Goal: Book appointment/travel/reservation

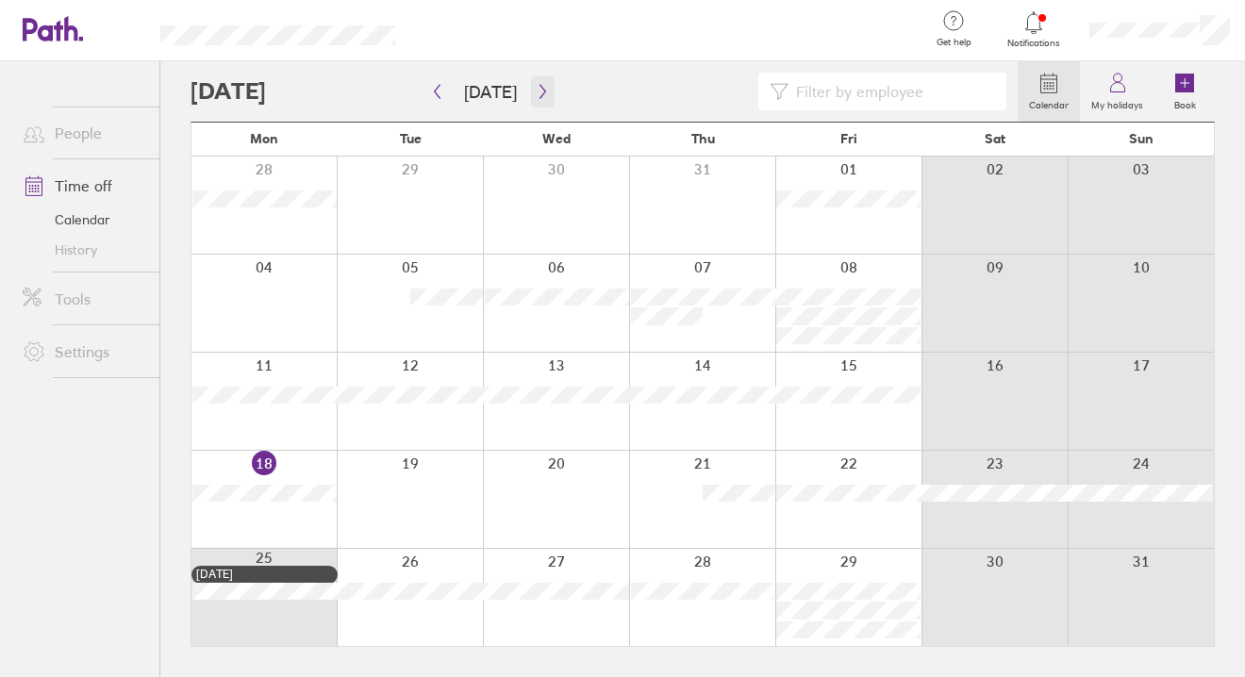
click at [536, 91] on icon "button" at bounding box center [543, 91] width 14 height 15
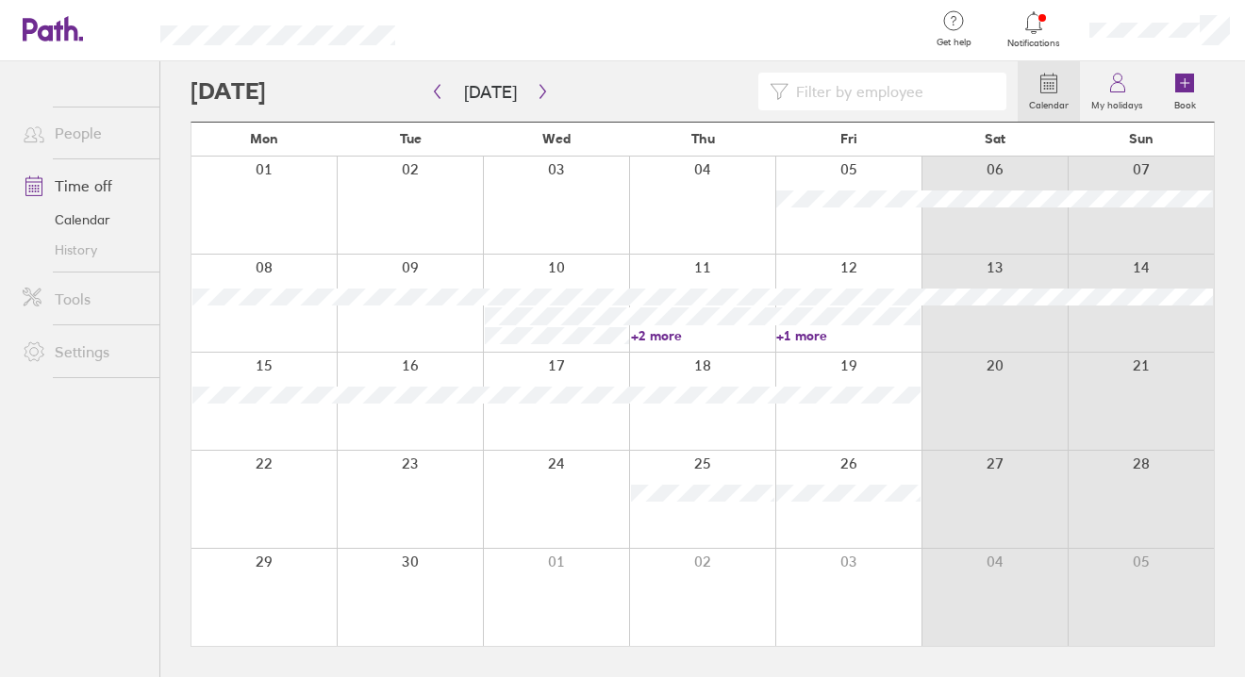
click at [651, 339] on link "+2 more" at bounding box center [703, 335] width 144 height 17
click at [435, 93] on icon "button" at bounding box center [437, 91] width 14 height 15
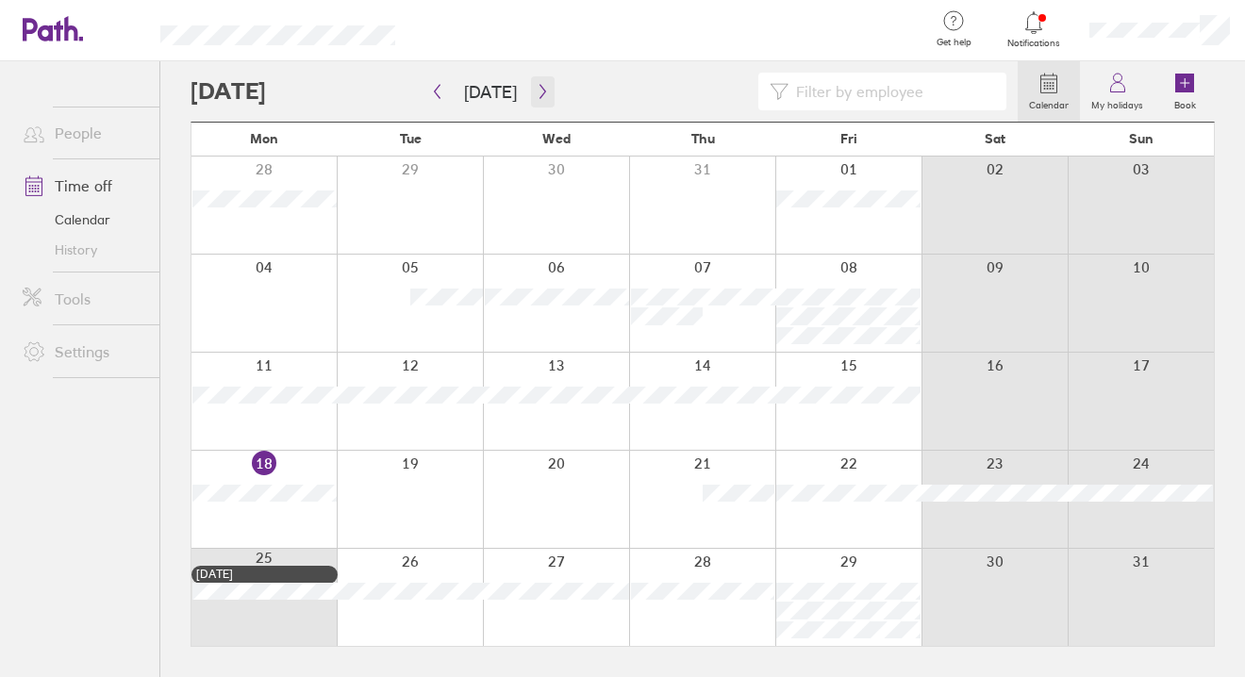
click at [536, 96] on icon "button" at bounding box center [543, 91] width 14 height 15
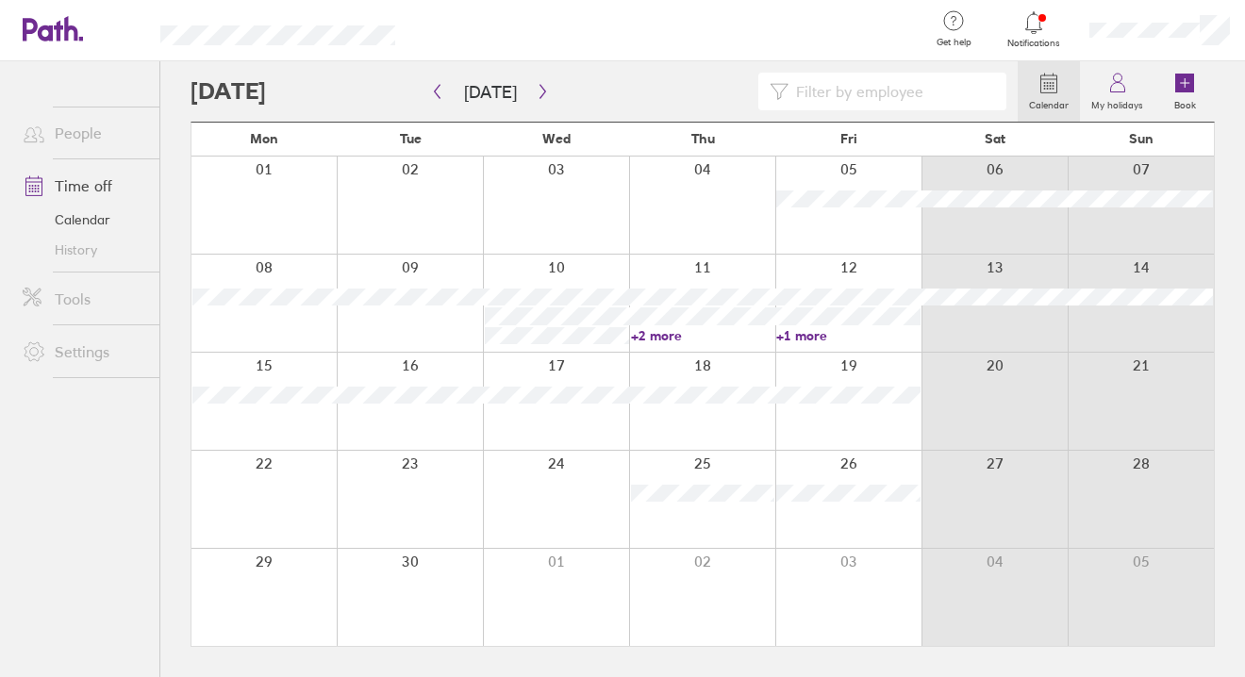
click at [653, 338] on link "+2 more" at bounding box center [703, 335] width 144 height 17
click at [827, 333] on link "+1 more" at bounding box center [848, 335] width 144 height 17
click at [821, 336] on link "+1 more" at bounding box center [848, 335] width 144 height 17
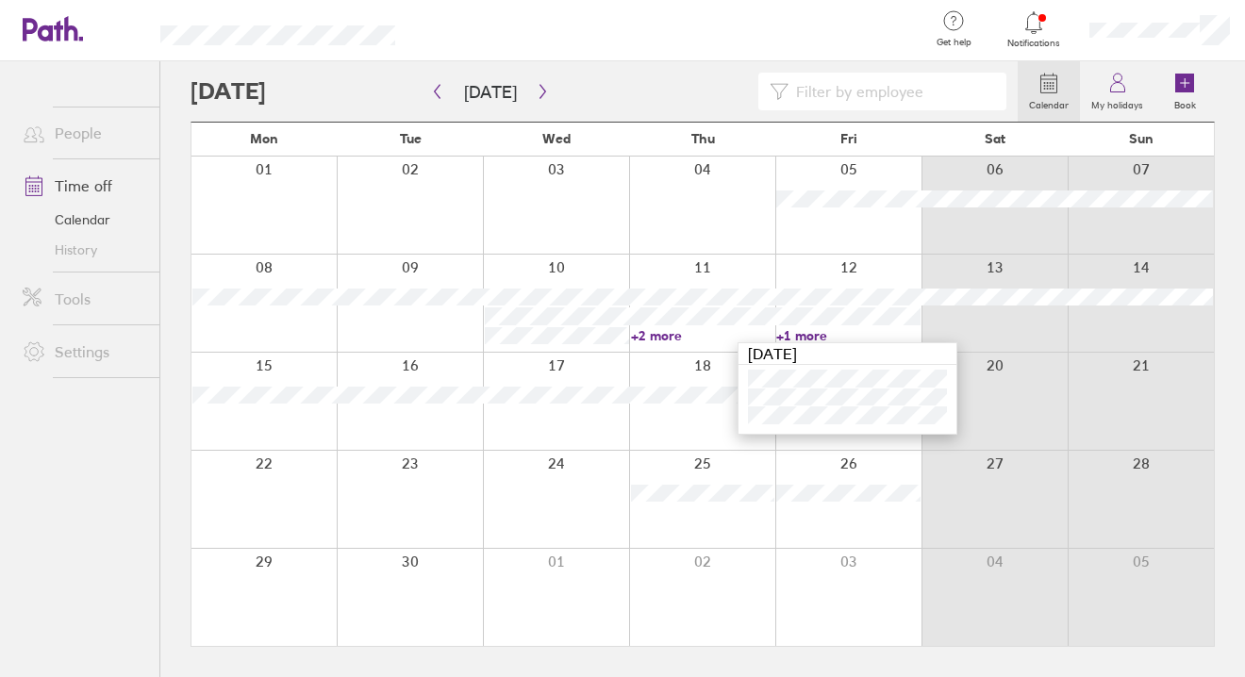
click at [676, 334] on link "+2 more" at bounding box center [703, 335] width 144 height 17
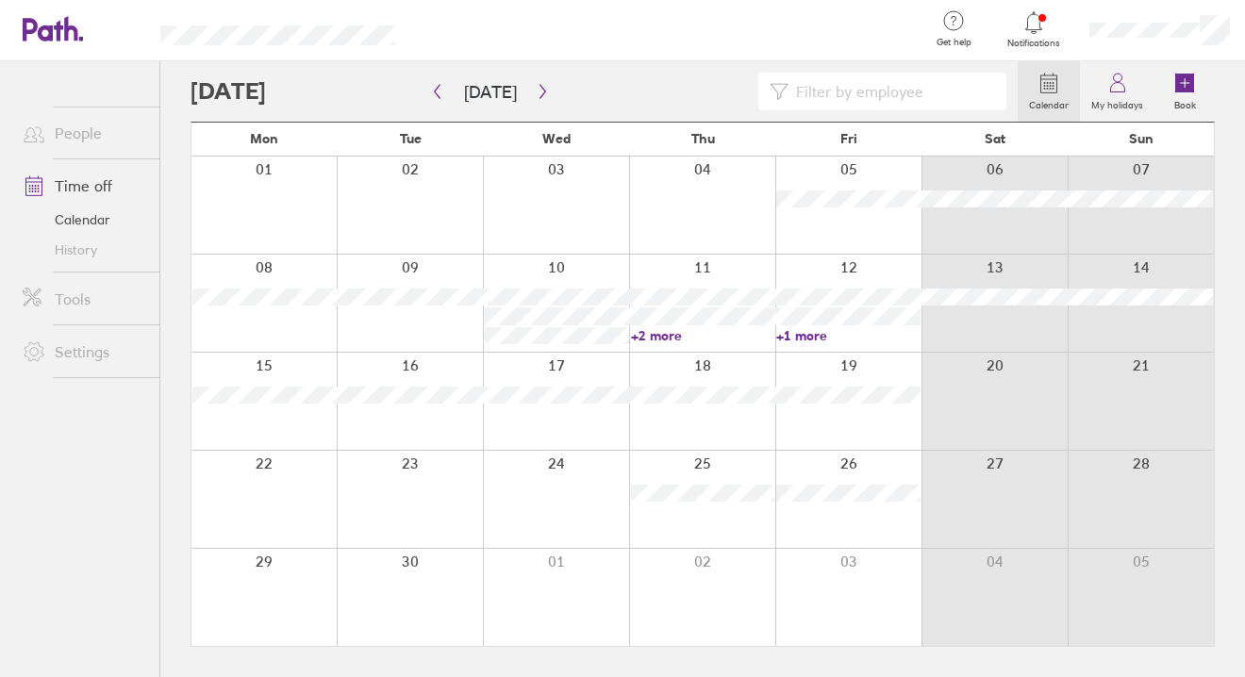
click at [668, 336] on link "+2 more" at bounding box center [703, 335] width 144 height 17
click at [818, 337] on link "+1 more" at bounding box center [848, 335] width 144 height 17
click at [804, 337] on link "+1 more" at bounding box center [848, 335] width 144 height 17
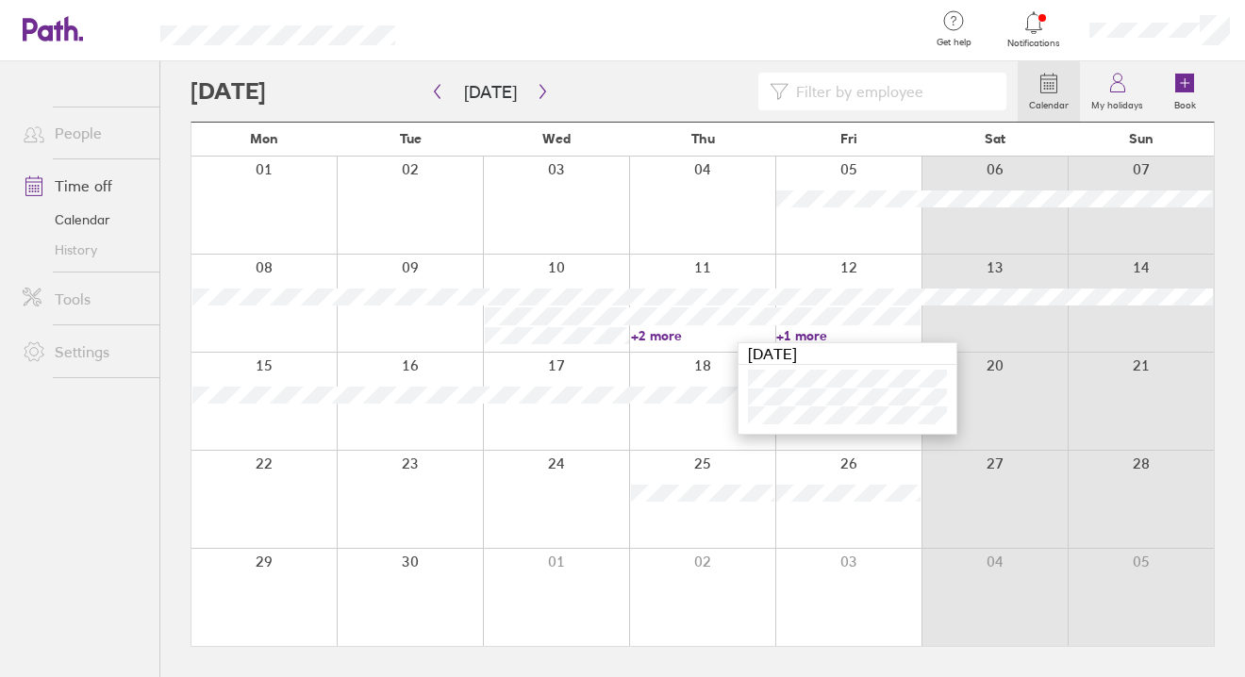
click at [639, 334] on link "+2 more" at bounding box center [703, 335] width 144 height 17
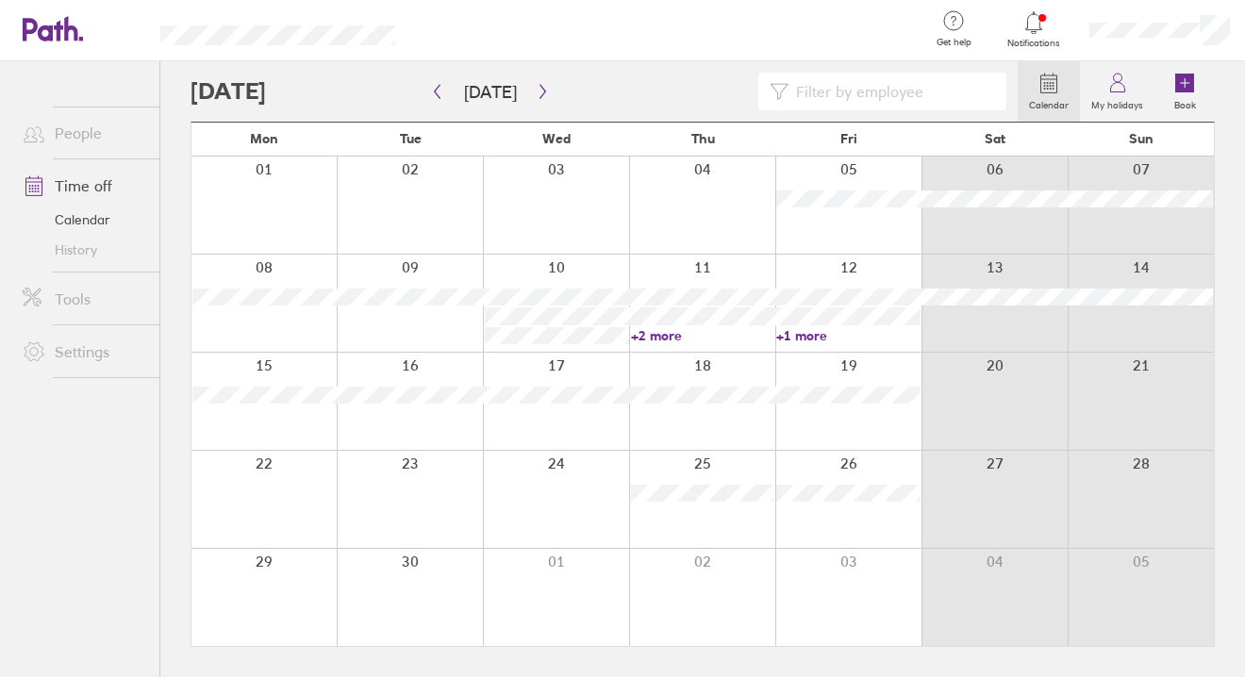
click at [647, 335] on link "+2 more" at bounding box center [703, 335] width 144 height 17
click at [673, 336] on link "+2 more" at bounding box center [703, 335] width 144 height 17
click at [548, 501] on div at bounding box center [556, 499] width 146 height 97
